Goal: Register for event/course

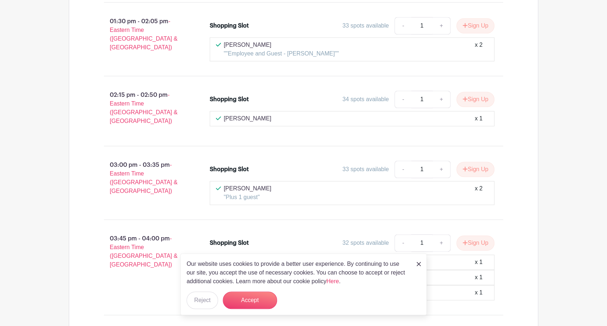
scroll to position [3097, 0]
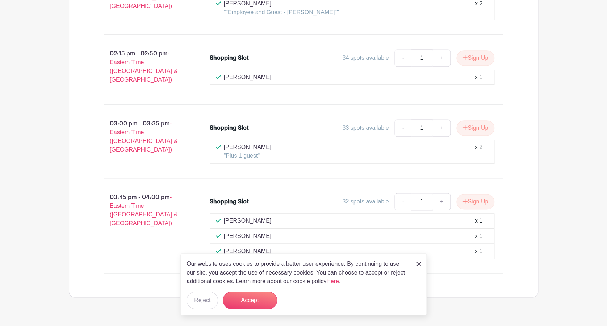
click at [416, 263] on img at bounding box center [418, 263] width 4 height 4
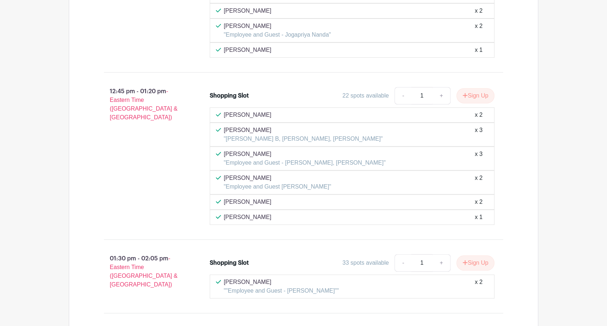
scroll to position [2820, 0]
click at [440, 86] on link "+" at bounding box center [441, 94] width 18 height 17
click at [400, 86] on link "-" at bounding box center [402, 94] width 17 height 17
type input "2"
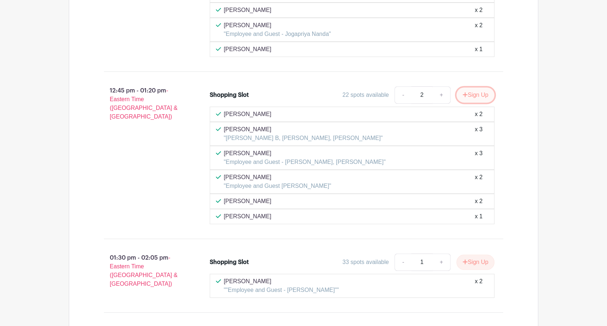
click at [471, 87] on button "Sign Up" at bounding box center [475, 94] width 38 height 15
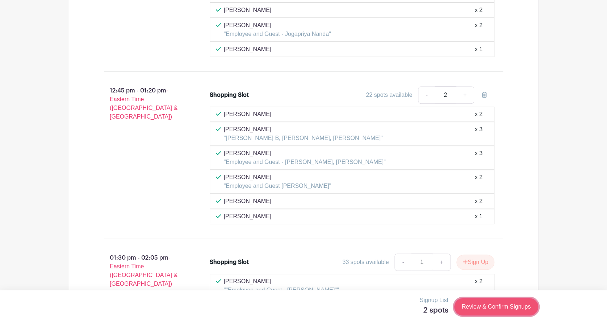
click at [498, 305] on link "Review & Confirm Signups" at bounding box center [496, 306] width 84 height 17
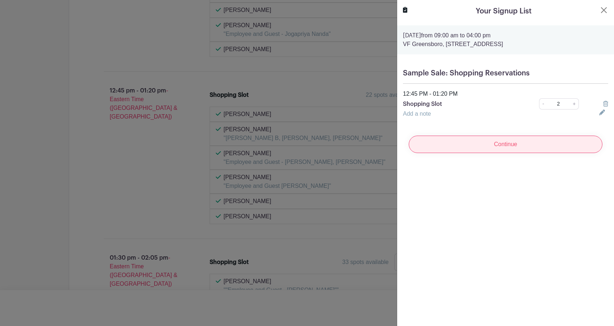
click at [522, 150] on input "Continue" at bounding box center [506, 143] width 194 height 17
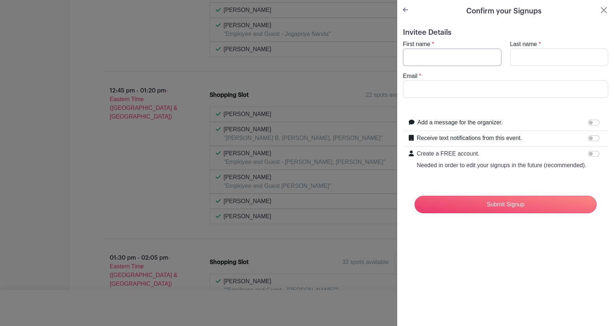
click at [467, 53] on input "First name" at bounding box center [452, 57] width 98 height 17
type input "[PERSON_NAME]"
type input "Markham"
type input "[EMAIL_ADDRESS][DOMAIN_NAME]"
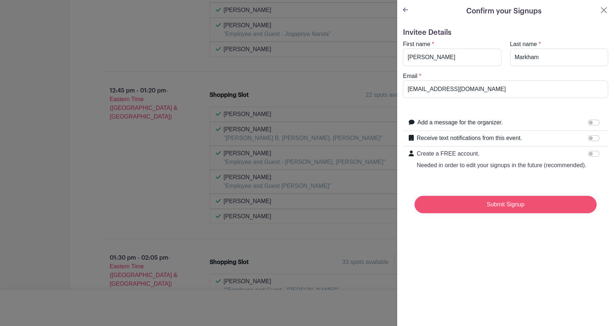
click at [490, 213] on input "Submit Signup" at bounding box center [506, 204] width 182 height 17
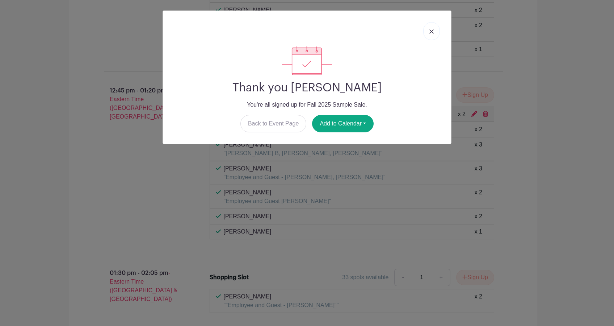
click at [434, 32] on link at bounding box center [431, 31] width 17 height 18
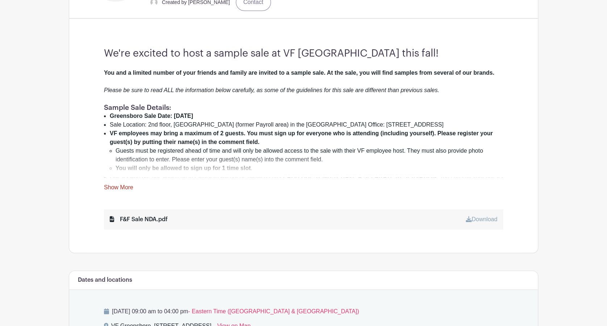
scroll to position [226, 0]
click at [120, 184] on link "Show More" at bounding box center [118, 188] width 29 height 9
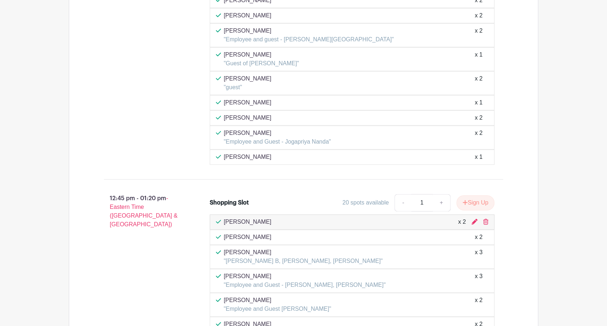
scroll to position [3180, 0]
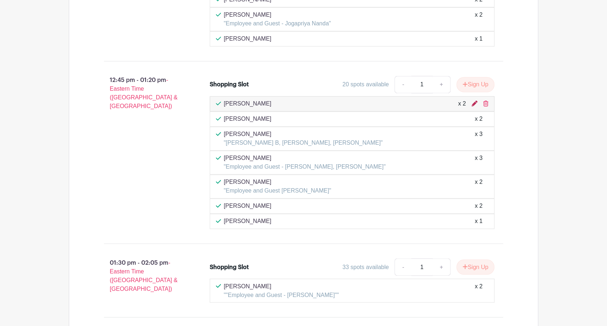
click at [473, 100] on icon at bounding box center [474, 103] width 6 height 6
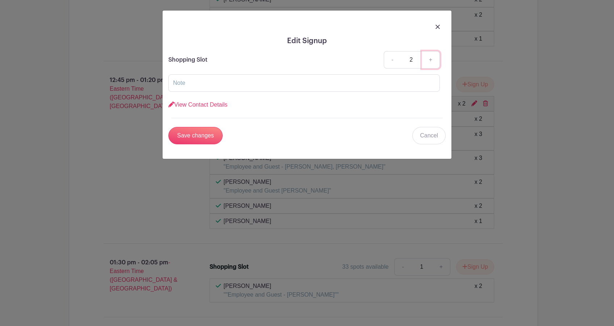
click at [431, 59] on link "+" at bounding box center [431, 59] width 18 height 17
type input "3"
click at [302, 80] on input "text" at bounding box center [304, 82] width 272 height 17
type input "Guests: [PERSON_NAME] and [PERSON_NAME]"
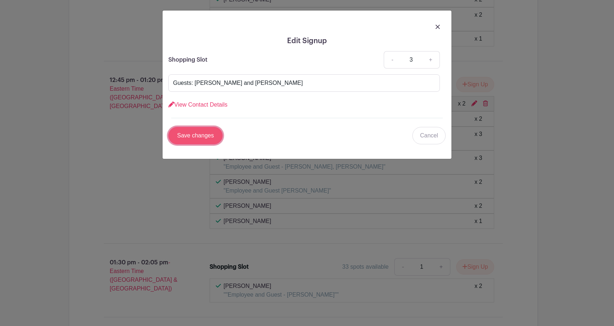
click at [182, 135] on input "Save changes" at bounding box center [195, 135] width 54 height 17
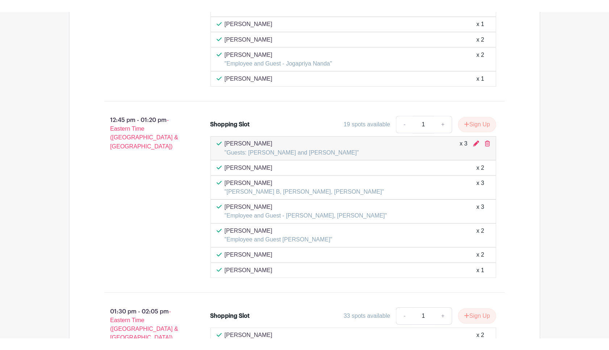
scroll to position [3152, 0]
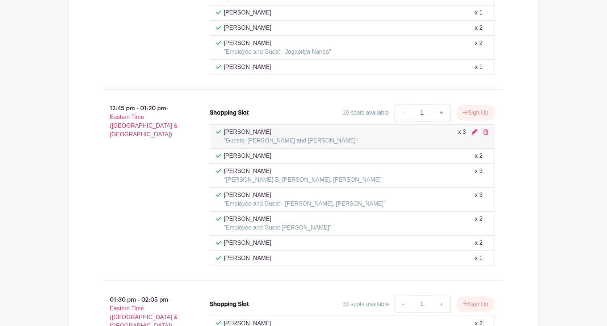
click at [405, 128] on div "[PERSON_NAME] "Guests: [PERSON_NAME] and [PERSON_NAME]" x 3" at bounding box center [352, 136] width 285 height 24
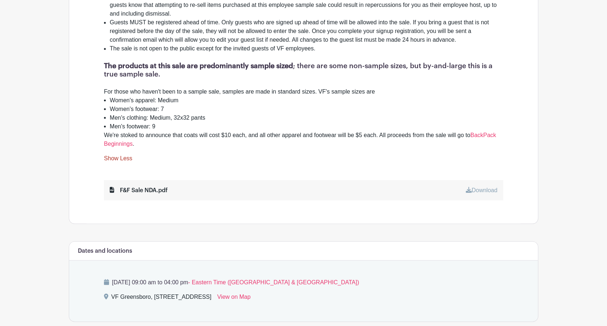
scroll to position [606, 0]
